Goal: Information Seeking & Learning: Understand process/instructions

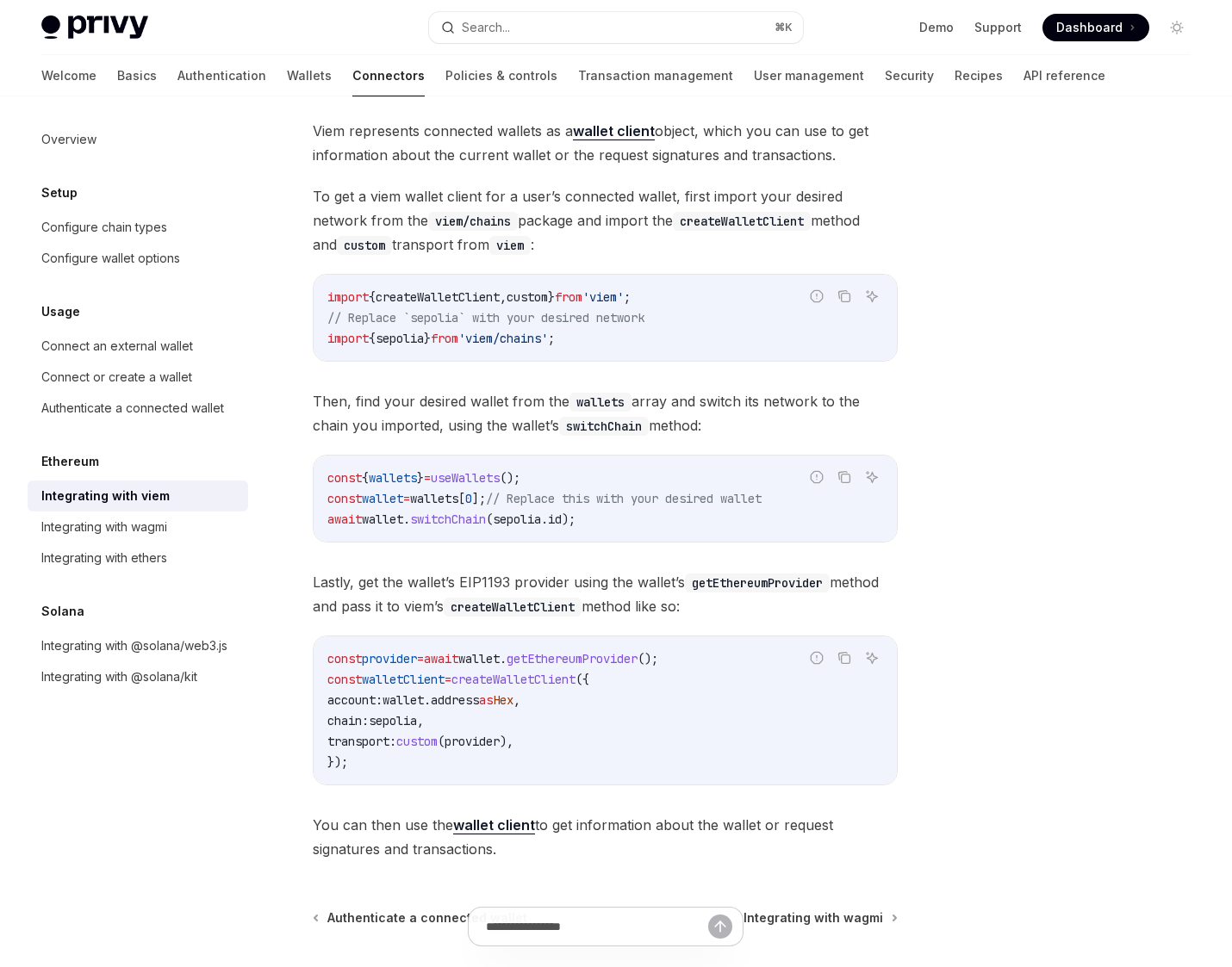
scroll to position [271, 0]
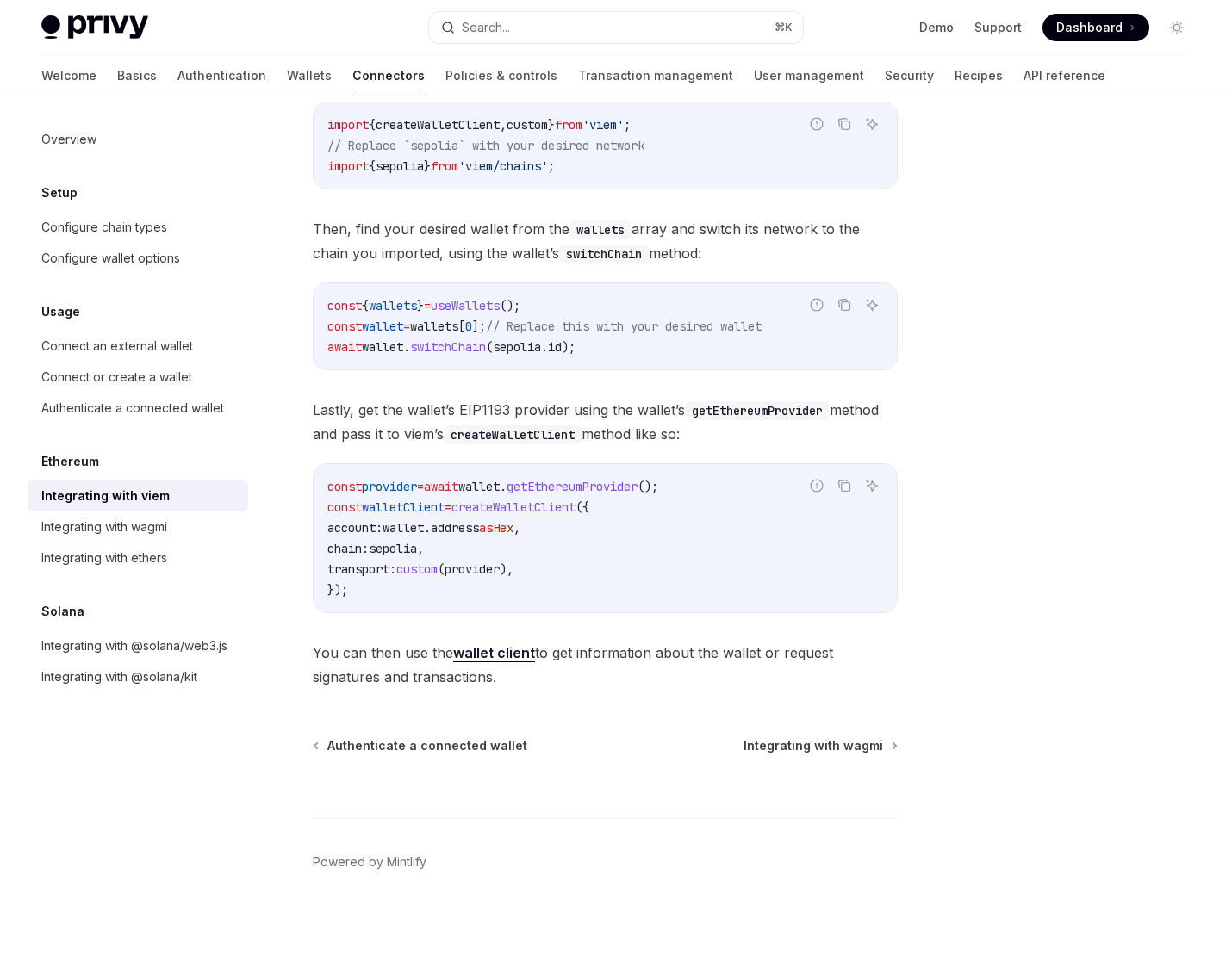
type textarea "*"
